Goal: Complete application form: Complete application form

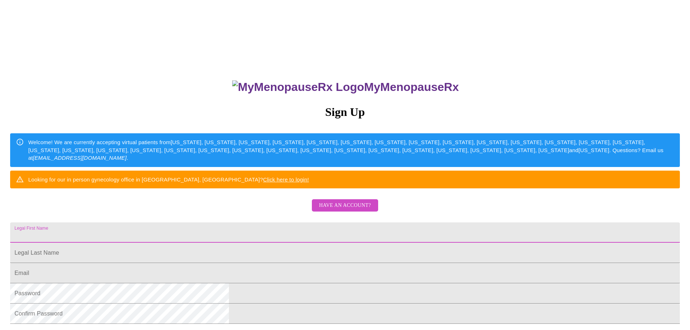
click at [314, 243] on input "Legal First Name" at bounding box center [345, 233] width 670 height 20
type input "[PERSON_NAME]"
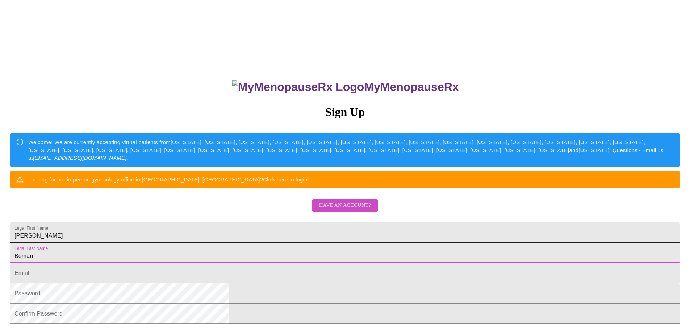
type input "Beman"
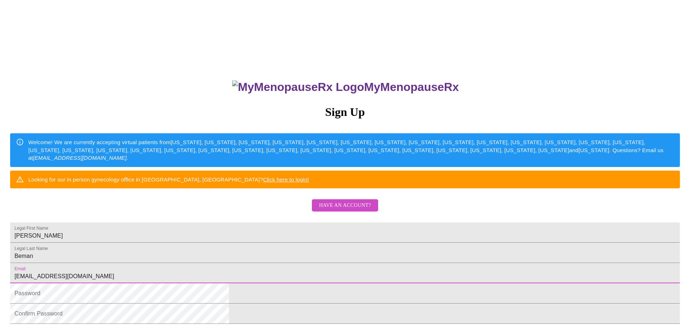
type input "[EMAIL_ADDRESS][DOMAIN_NAME]"
click at [509, 180] on div "MyMenopauseRx Sign Up Welcome! We are currently accepting virtual patients from…" at bounding box center [345, 201] width 685 height 396
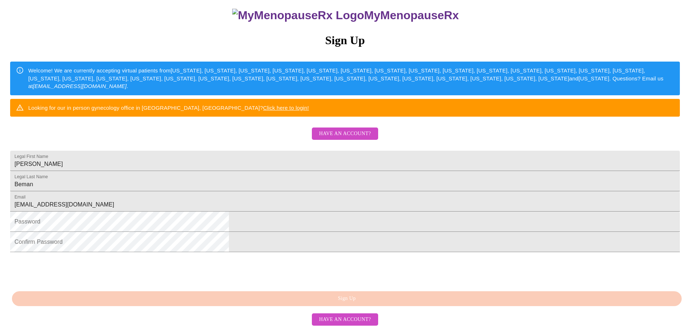
scroll to position [127, 0]
click at [3, 327] on com-1password-button at bounding box center [3, 327] width 0 height 0
click at [498, 225] on html "MyMenopauseRx Sign Up Welcome! We are currently accepting virtual patients from…" at bounding box center [345, 129] width 690 height 402
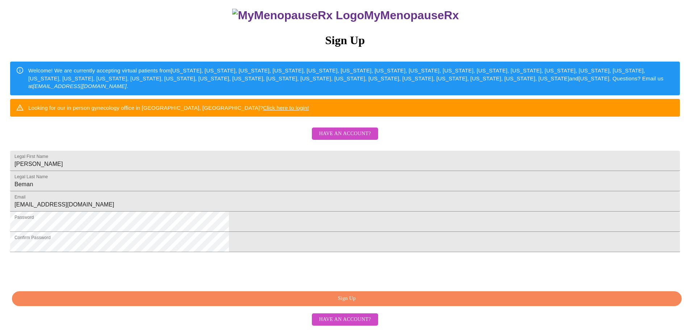
click at [354, 302] on span "Sign Up" at bounding box center [347, 298] width 654 height 9
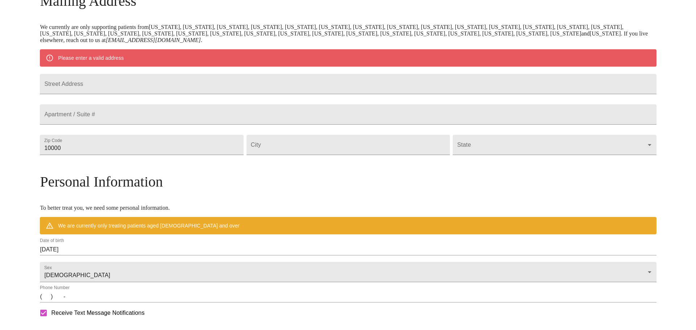
scroll to position [99, 0]
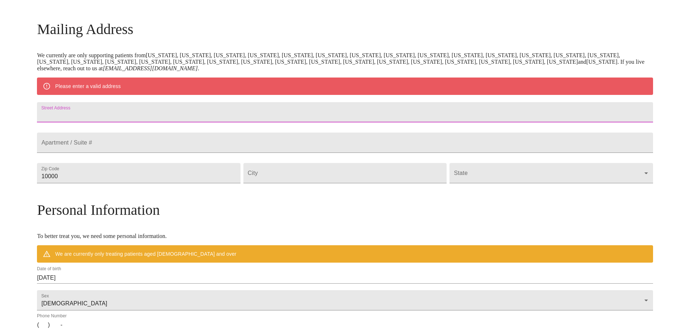
click at [244, 120] on input "Street Address" at bounding box center [345, 112] width 616 height 20
type input "[STREET_ADDRESS]"
type input "98370"
type input "Poulsbo"
click at [486, 195] on body "MyMenopauseRx Welcome to MyMenopauseRx Since it's your first time here, you'll …" at bounding box center [345, 186] width 685 height 565
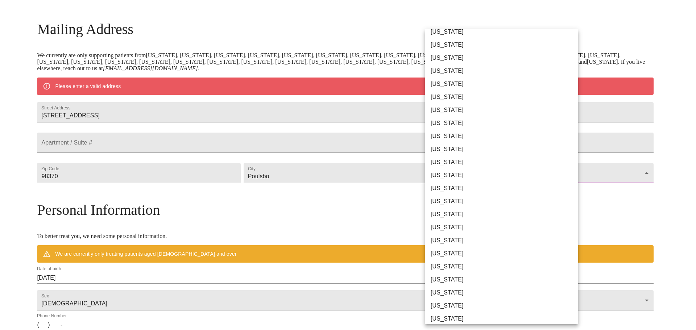
scroll to position [363, 0]
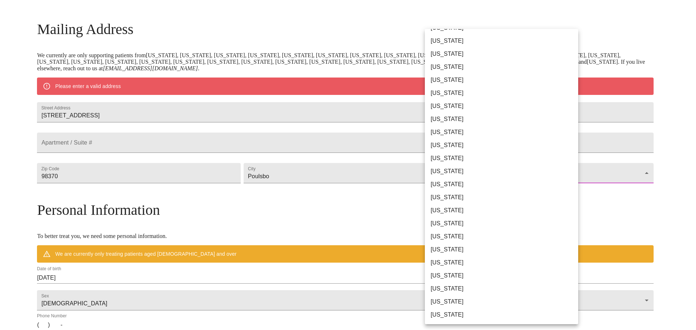
click at [488, 272] on li "[US_STATE]" at bounding box center [504, 275] width 159 height 13
type input "[US_STATE]"
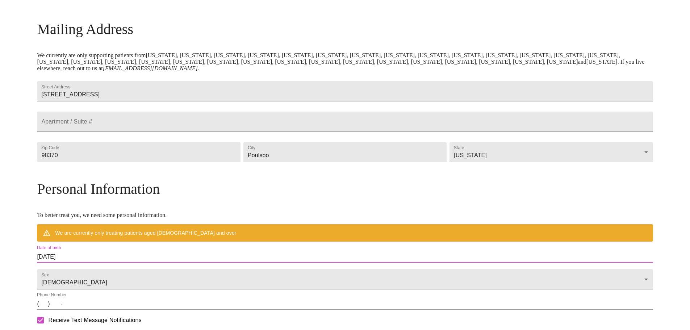
click at [239, 263] on input "[DATE]" at bounding box center [345, 257] width 616 height 12
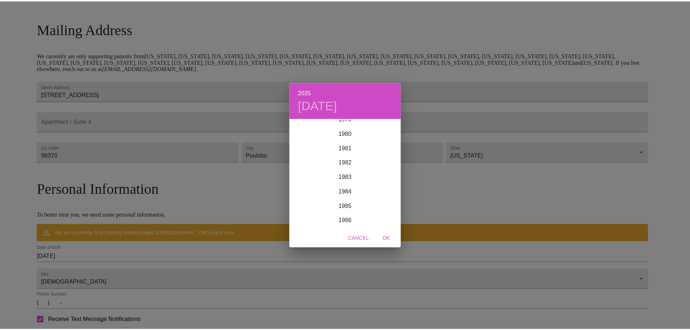
scroll to position [1022, 0]
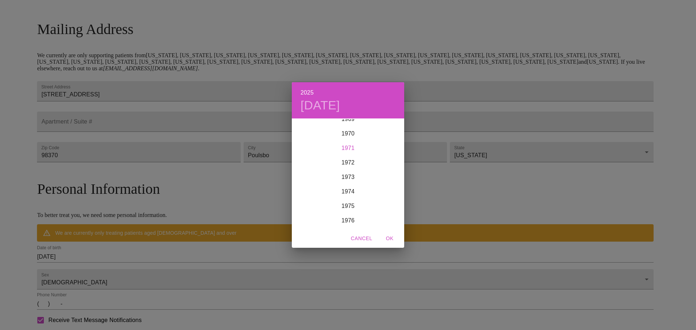
click at [380, 146] on div "1971" at bounding box center [348, 148] width 112 height 14
click at [305, 158] on div "Apr" at bounding box center [310, 159] width 37 height 27
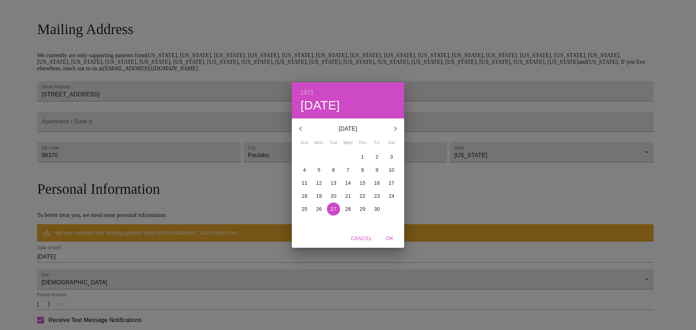
click at [391, 182] on p "17" at bounding box center [392, 182] width 6 height 7
click at [389, 239] on span "OK" at bounding box center [389, 238] width 17 height 9
type input "[DATE]"
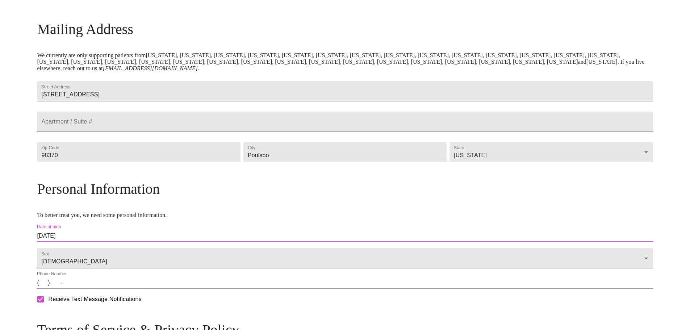
click at [120, 289] on input "(   )    -" at bounding box center [345, 283] width 616 height 12
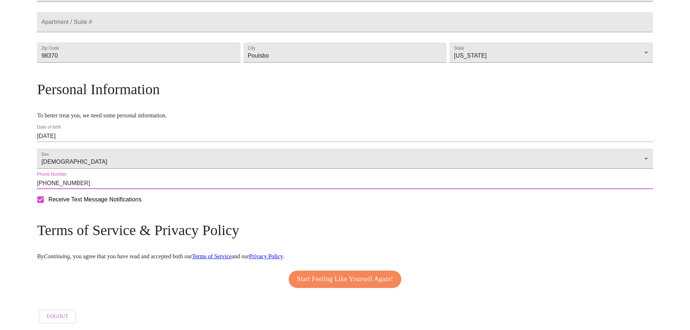
scroll to position [219, 0]
type input "[PHONE_NUMBER]"
click at [343, 281] on span "Start Feeling Like Yourself Again!" at bounding box center [345, 280] width 96 height 12
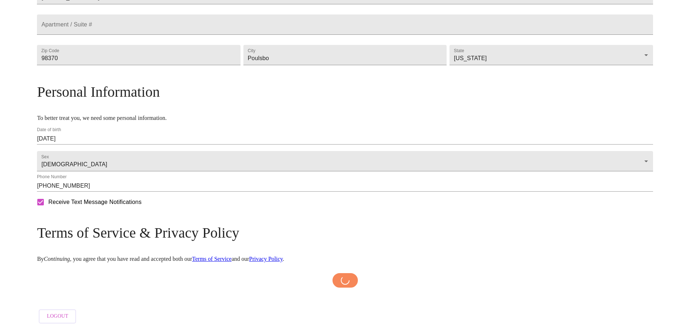
scroll to position [217, 0]
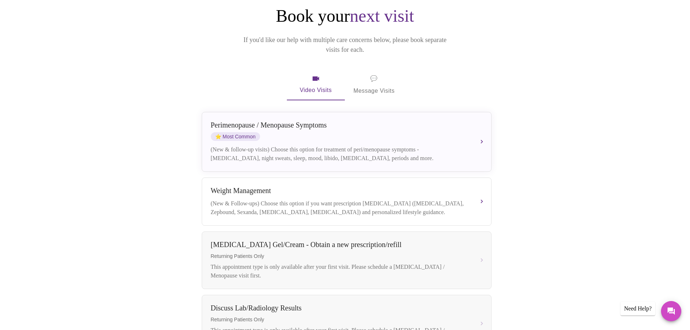
scroll to position [76, 0]
